Goal: Information Seeking & Learning: Learn about a topic

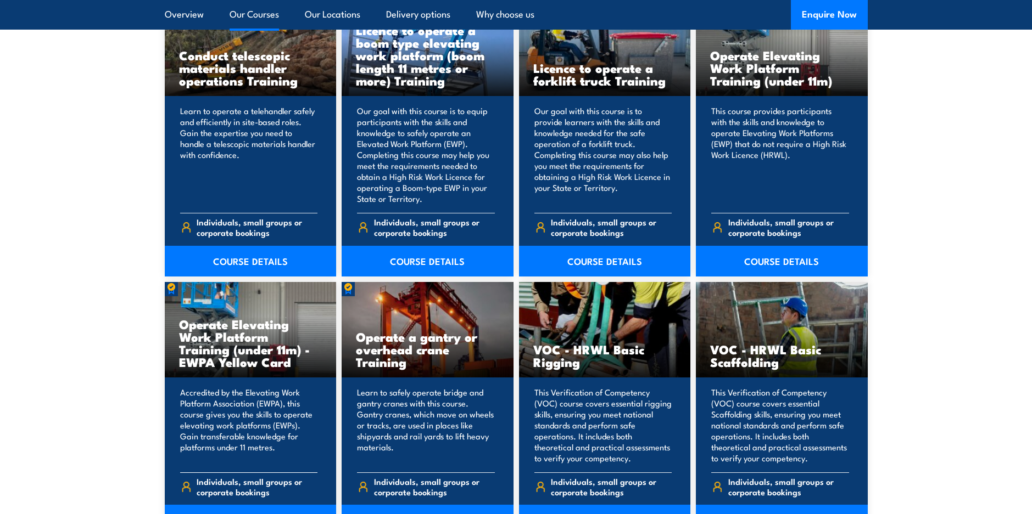
scroll to position [988, 0]
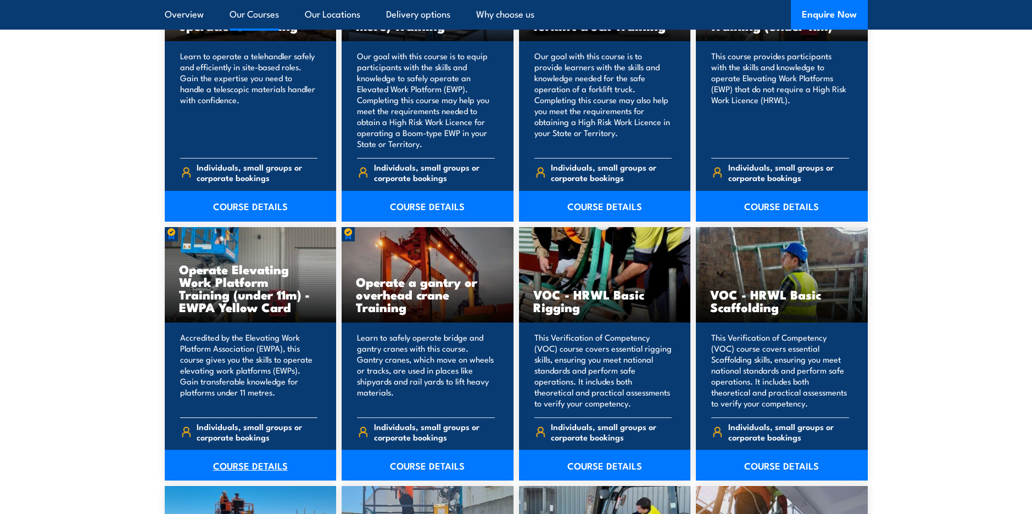
click at [244, 463] on link "COURSE DETAILS" at bounding box center [251, 465] width 172 height 31
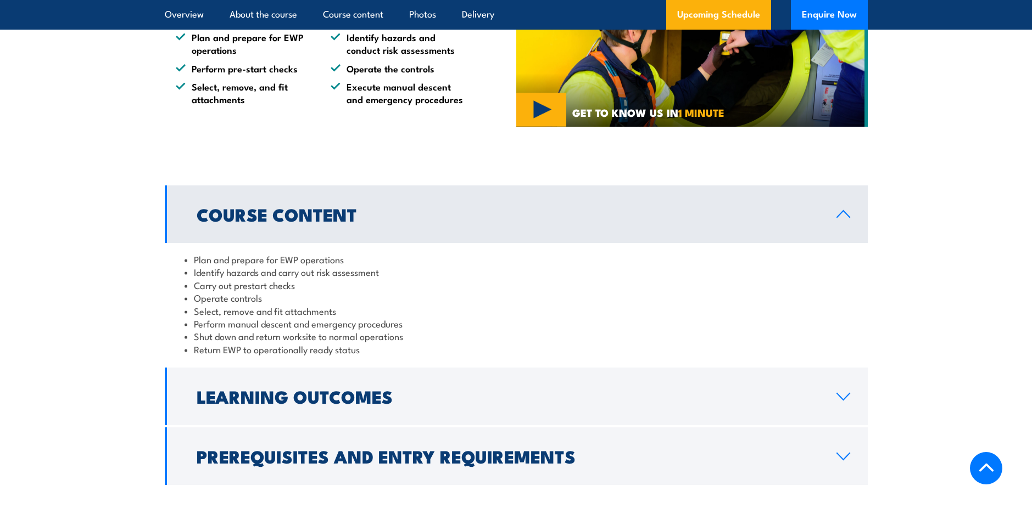
scroll to position [878, 0]
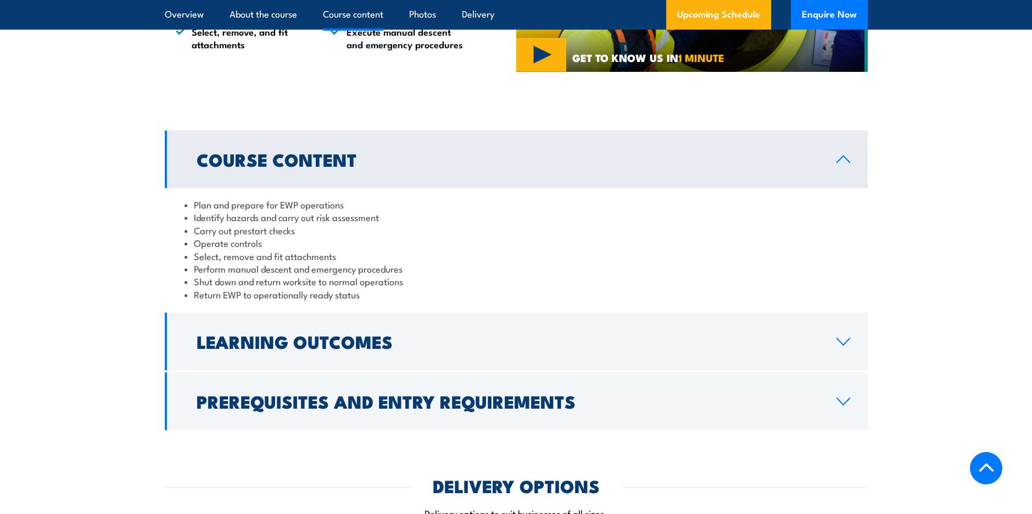
click at [838, 156] on icon at bounding box center [843, 159] width 15 height 9
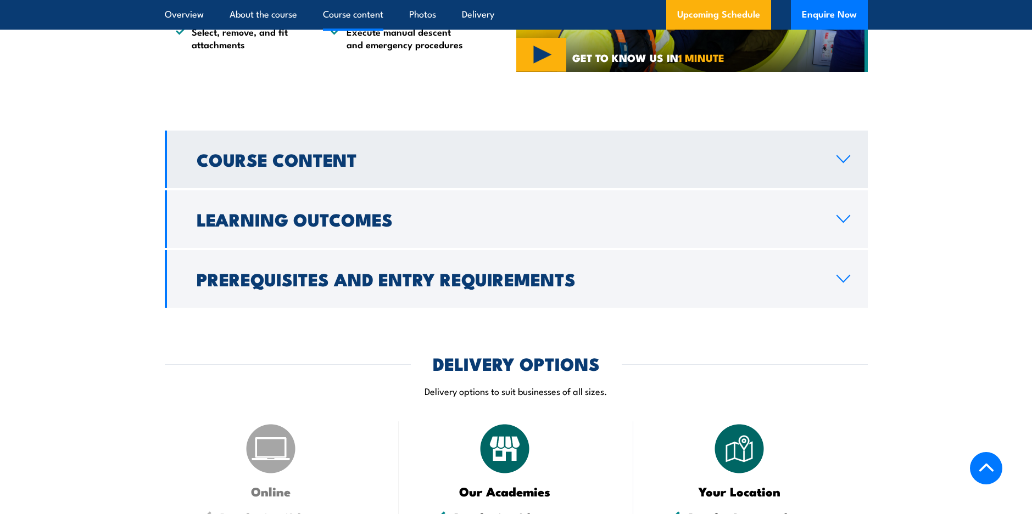
click at [842, 158] on icon at bounding box center [843, 159] width 15 height 9
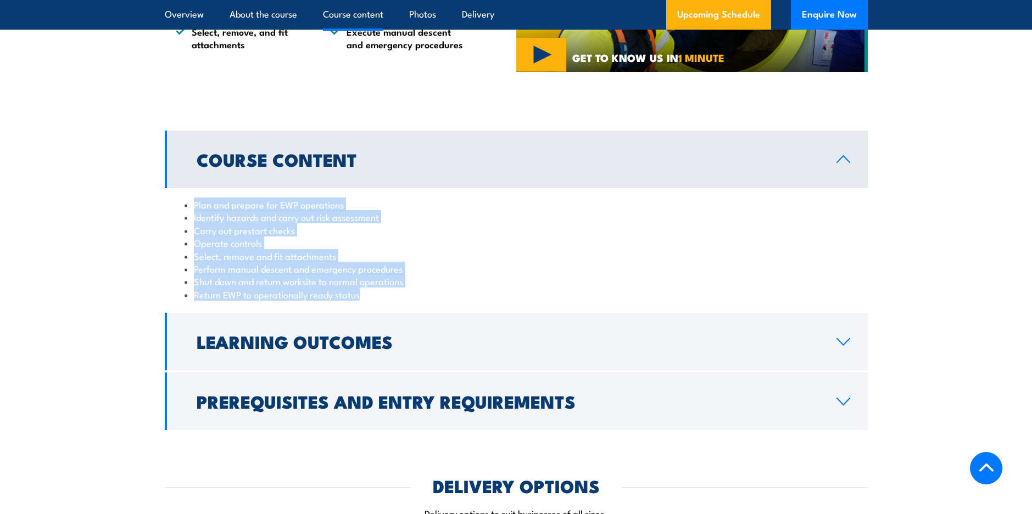
drag, startPoint x: 195, startPoint y: 204, endPoint x: 432, endPoint y: 295, distance: 253.9
click at [432, 295] on ul "Plan and prepare for EWP operations Identify hazards and carry out risk assessm…" at bounding box center [515, 249] width 663 height 103
click at [85, 244] on section "Course Content Plan and prepare for EWP operations Identify hazards and carry o…" at bounding box center [516, 281] width 1032 height 300
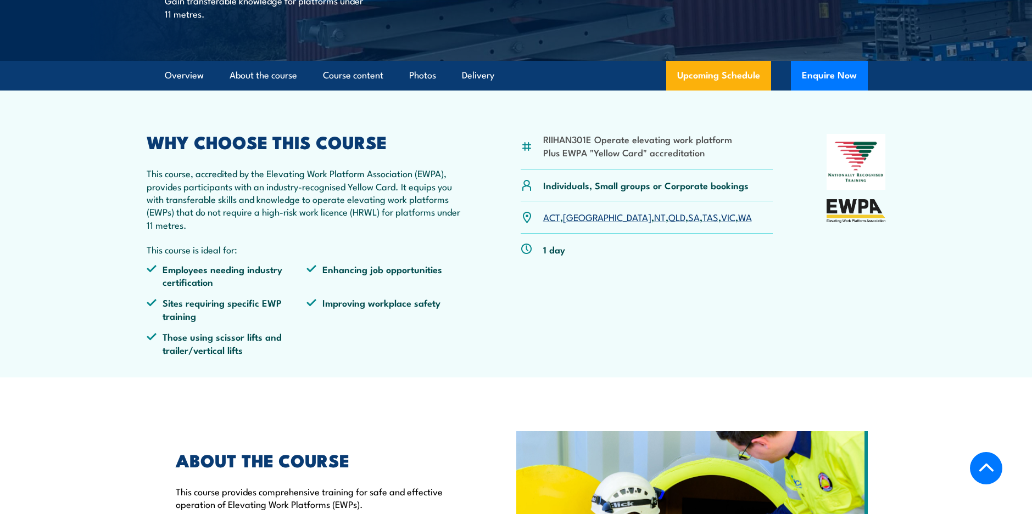
scroll to position [275, 0]
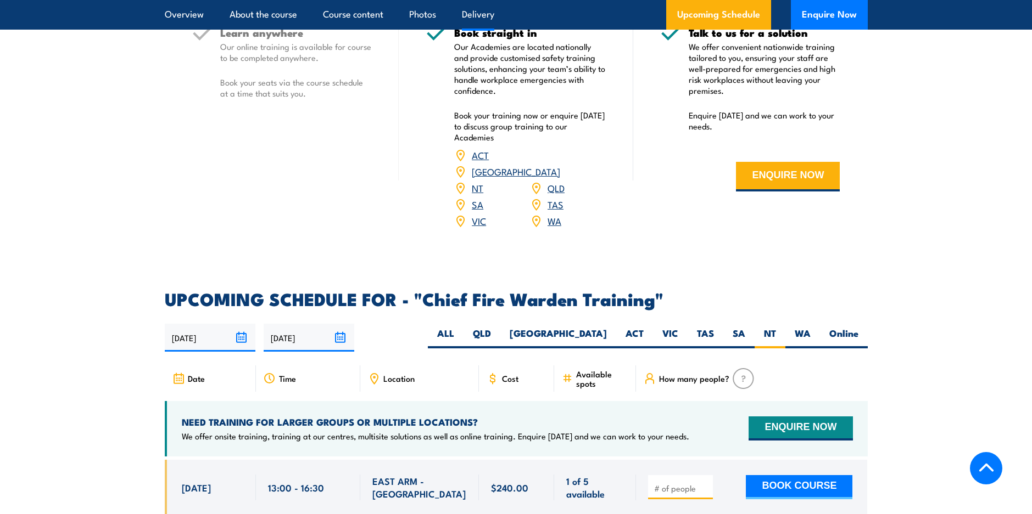
scroll to position [1629, 0]
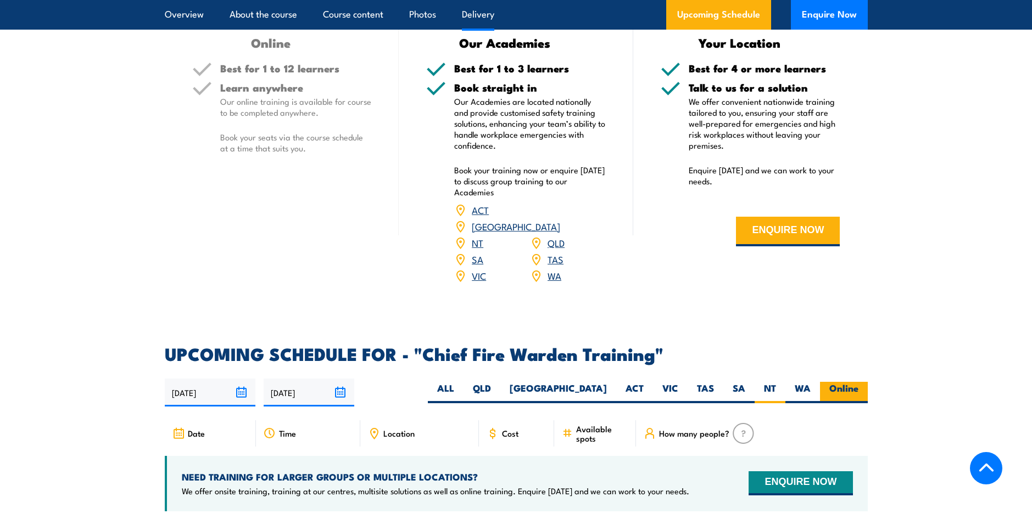
click at [847, 382] on label "Online" at bounding box center [844, 392] width 48 height 21
click at [858, 382] on input "Online" at bounding box center [861, 385] width 7 height 7
radio input "true"
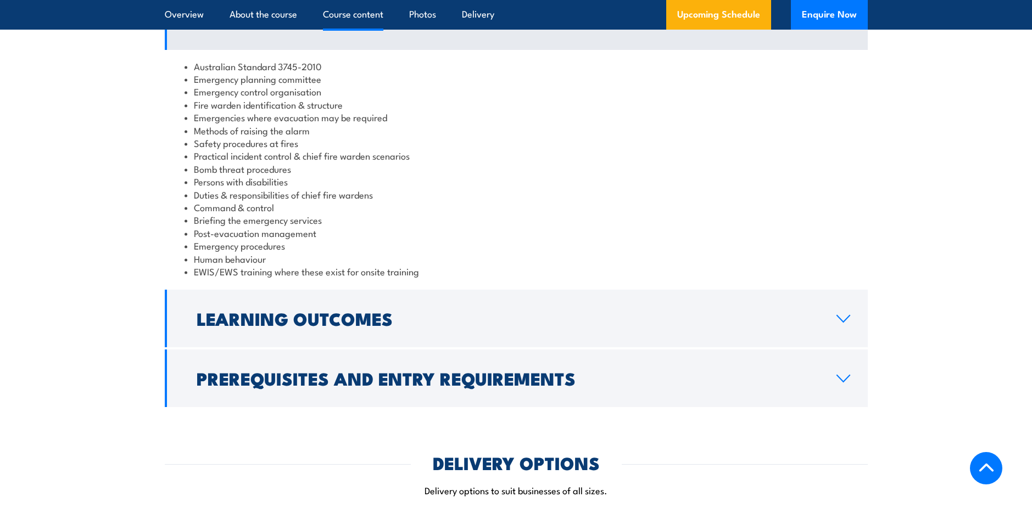
scroll to position [1025, 0]
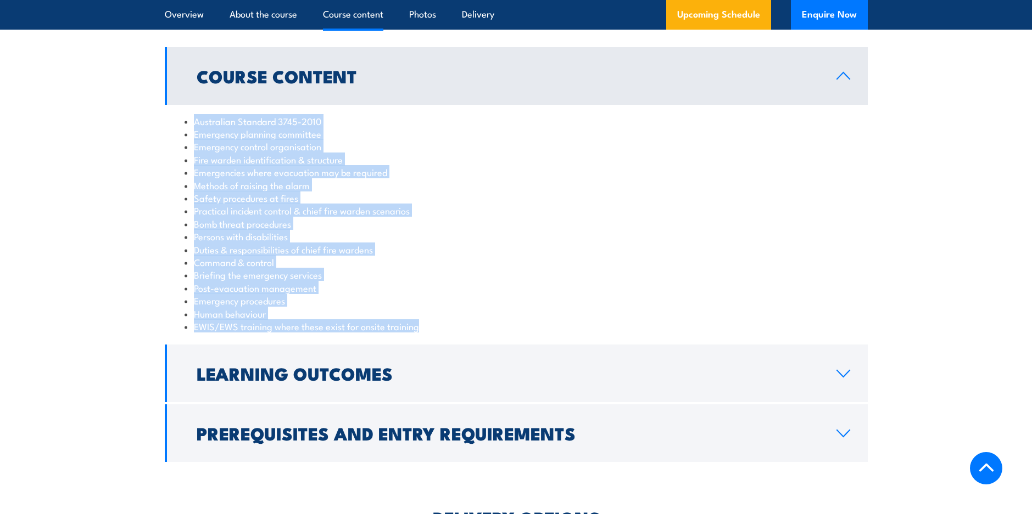
drag, startPoint x: 426, startPoint y: 331, endPoint x: 177, endPoint y: 116, distance: 329.3
click at [177, 116] on div "Australian Standard 3745-2010 Emergency planning committee Emergency control or…" at bounding box center [516, 224] width 703 height 238
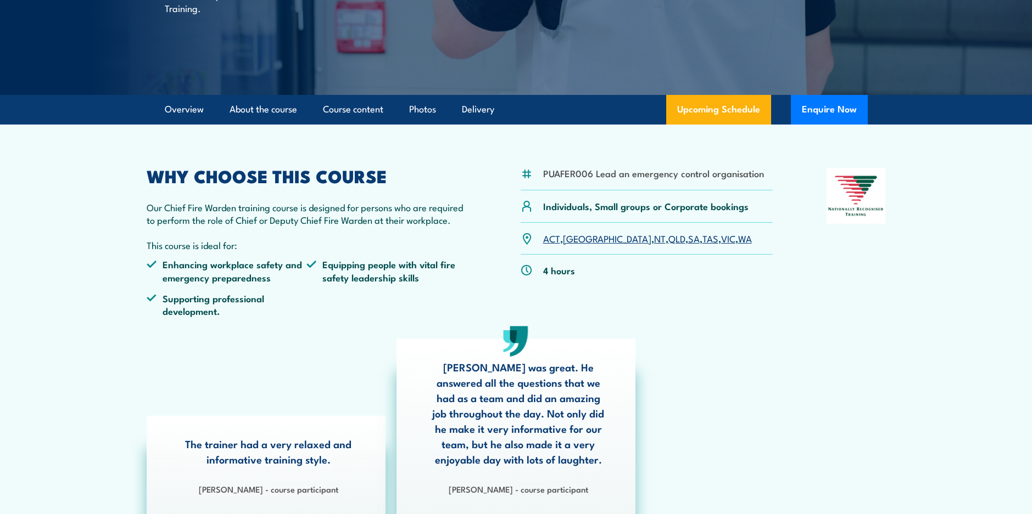
scroll to position [165, 0]
